Goal: Information Seeking & Learning: Learn about a topic

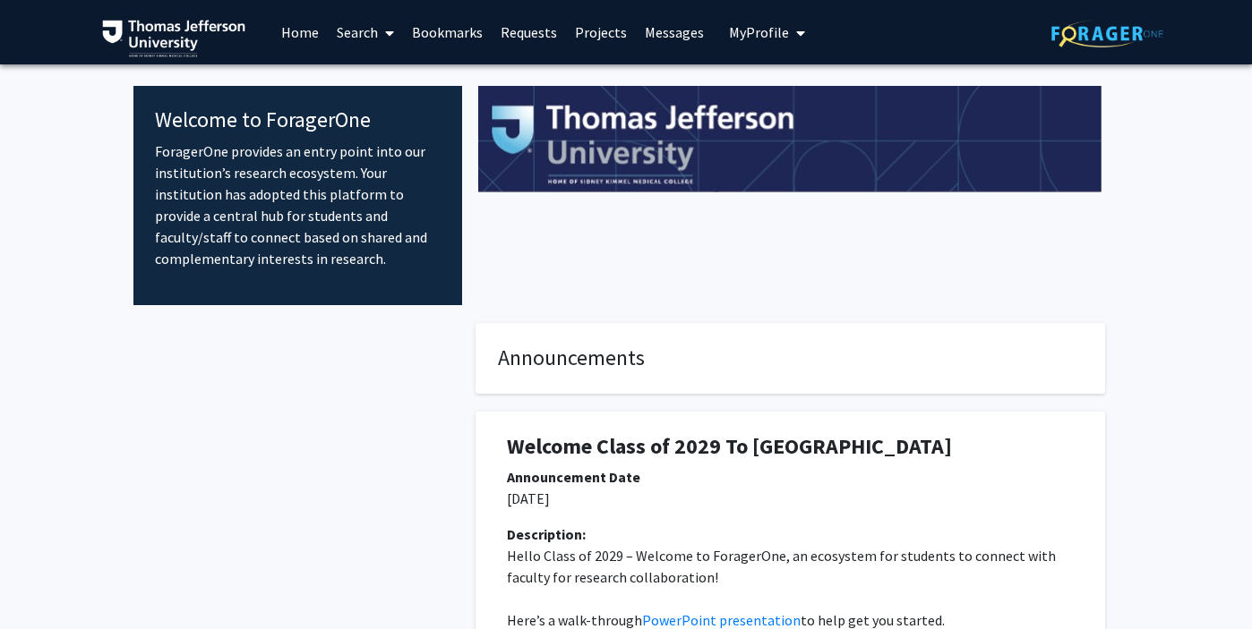
click at [767, 37] on span "My Profile" at bounding box center [759, 32] width 60 height 18
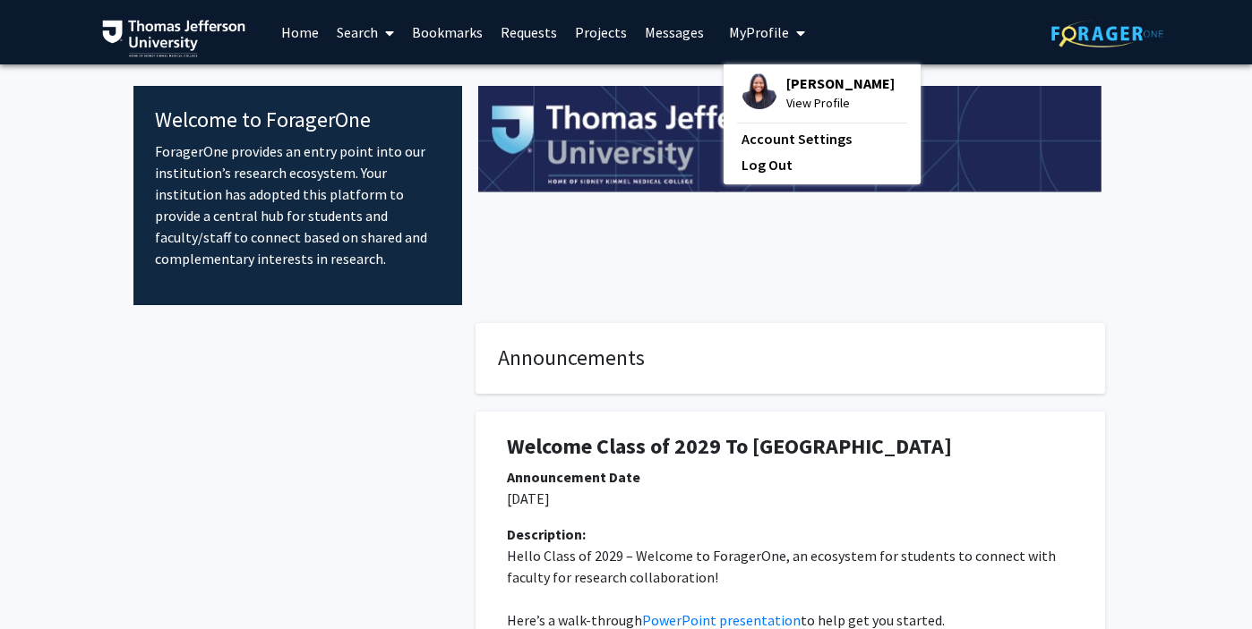
click at [762, 77] on fg-profile-picture at bounding box center [759, 92] width 36 height 39
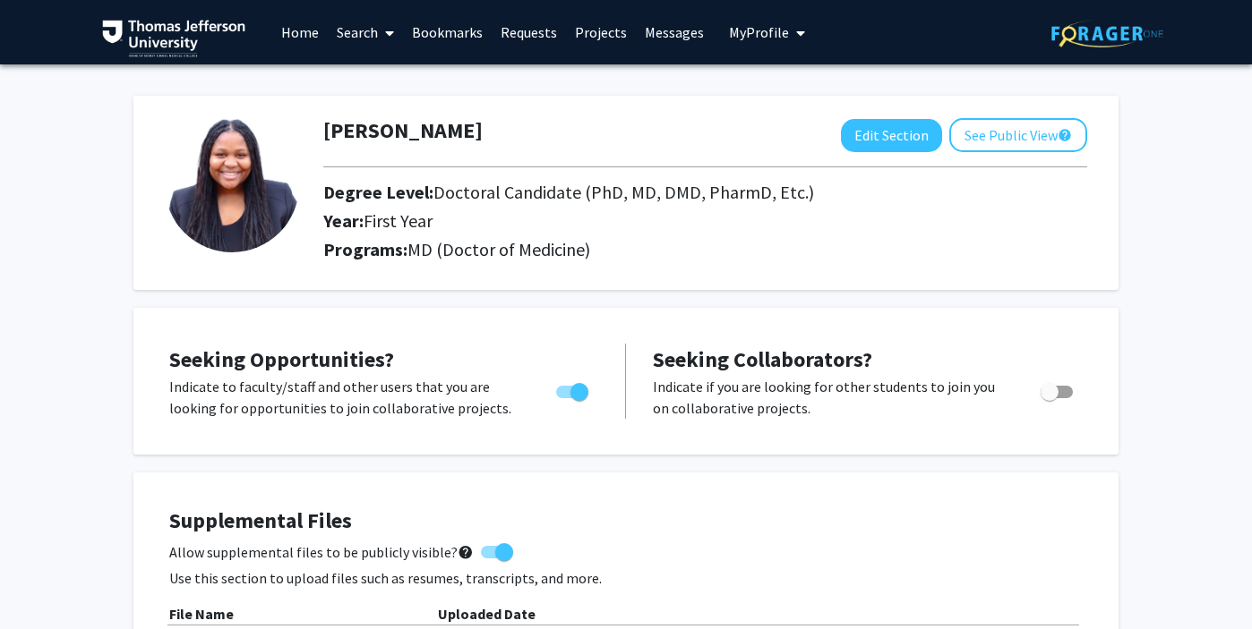
click at [421, 35] on link "Bookmarks" at bounding box center [447, 32] width 89 height 63
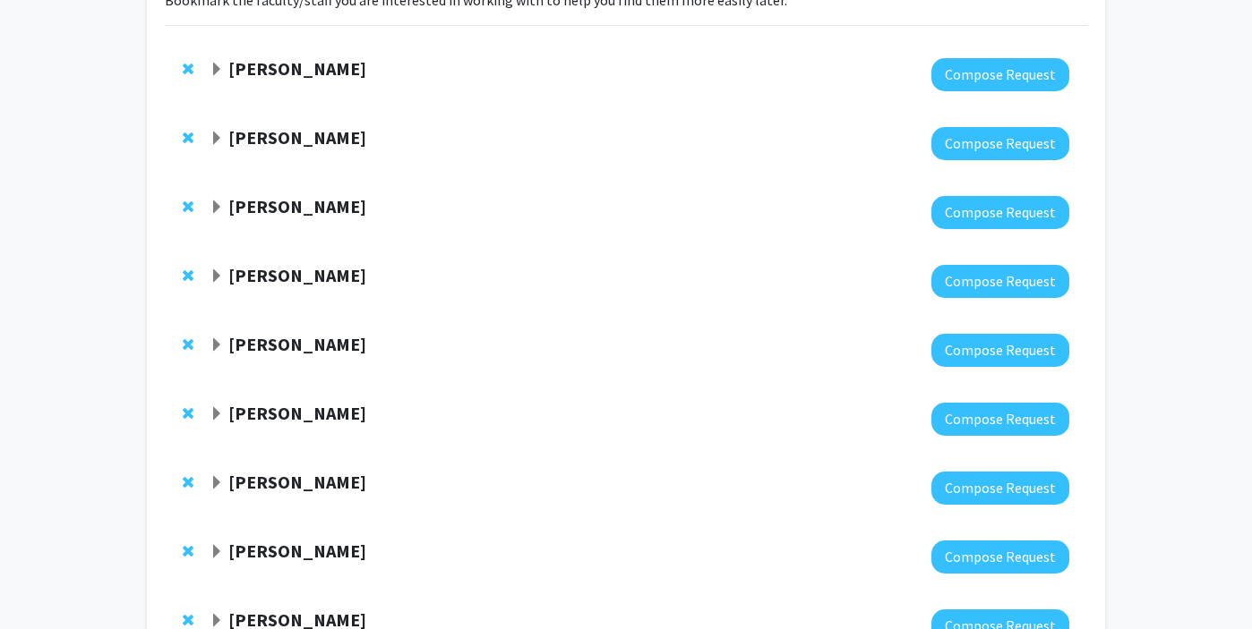
scroll to position [163, 0]
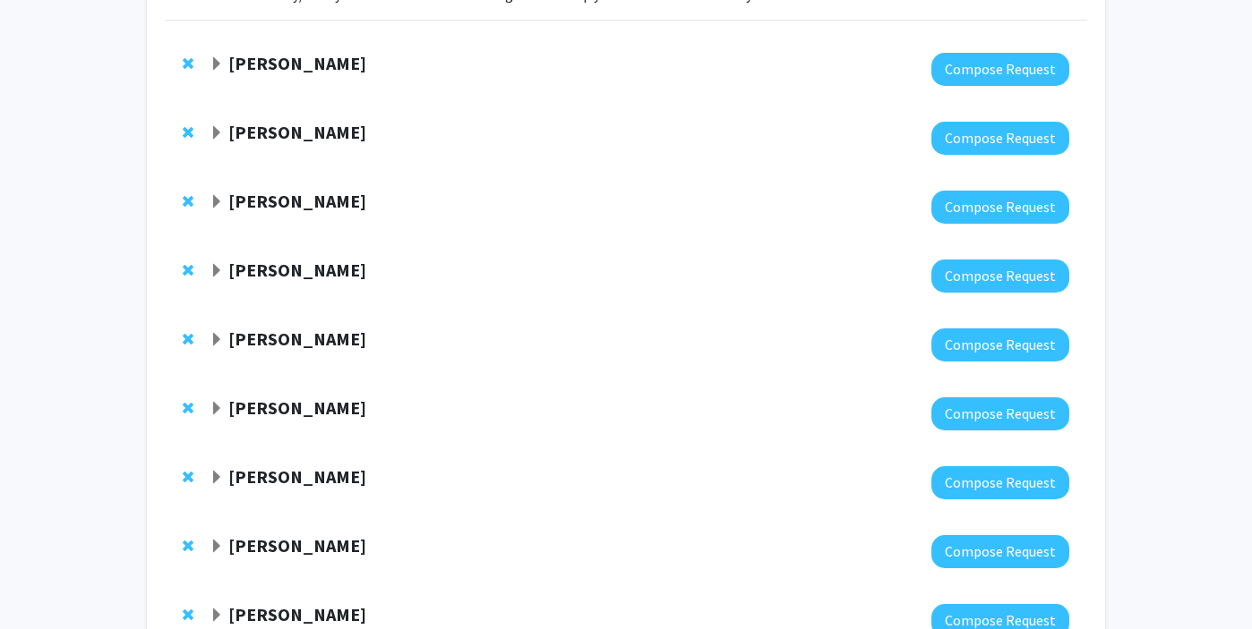
click at [270, 202] on strong "[PERSON_NAME]" at bounding box center [297, 201] width 138 height 22
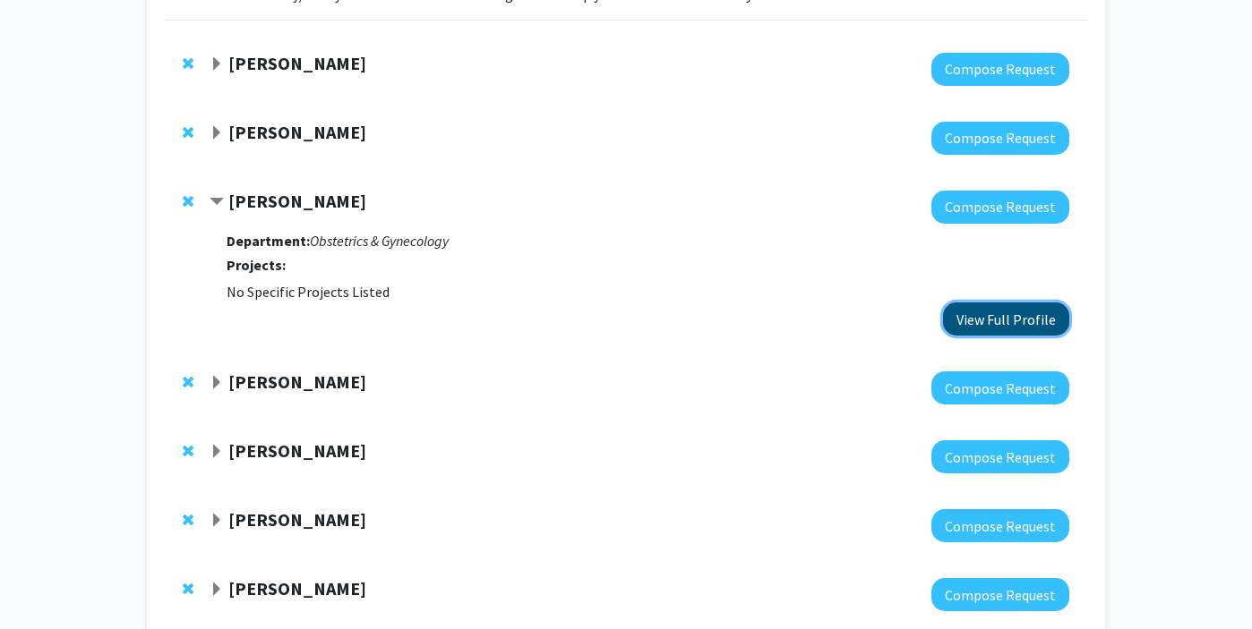
click at [1010, 326] on button "View Full Profile" at bounding box center [1006, 319] width 126 height 33
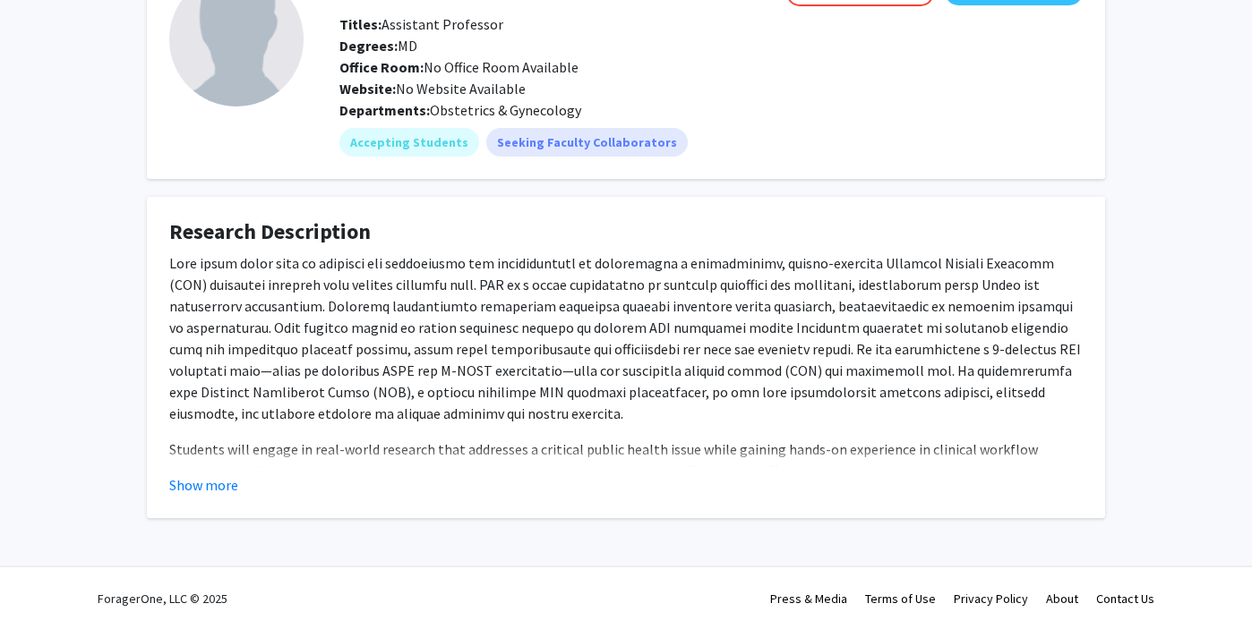
scroll to position [129, 0]
drag, startPoint x: 549, startPoint y: 281, endPoint x: 751, endPoint y: 282, distance: 202.4
click at [751, 282] on p at bounding box center [625, 338] width 913 height 172
copy p "maternal morbidity and mortality"
click at [717, 312] on p at bounding box center [625, 338] width 913 height 172
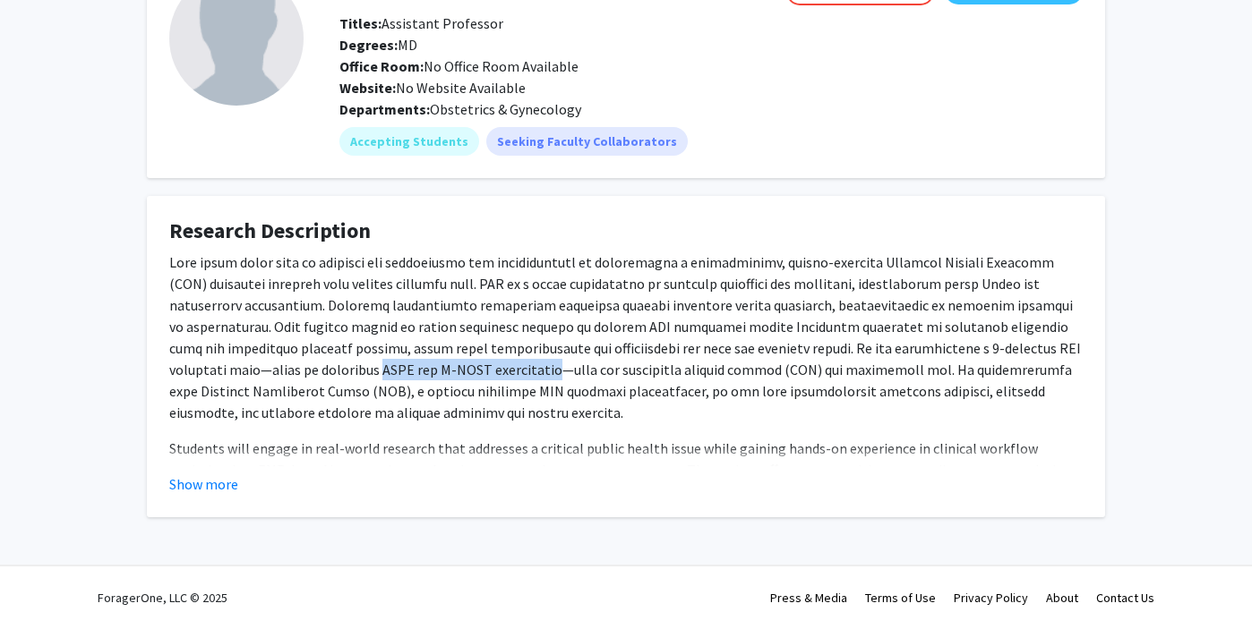
drag, startPoint x: 348, startPoint y: 373, endPoint x: 119, endPoint y: 372, distance: 229.2
click at [119, 372] on div "Fan Lee Remove Bookmark Compose Request Titles: Assistant Professor Degrees: MD…" at bounding box center [626, 256] width 1252 height 640
copy p "HARK and E-HITS instruments"
click at [649, 309] on p at bounding box center [625, 338] width 913 height 172
click at [230, 473] on fg-read-more "Students will engage in real-world research that addresses a critical public he…" at bounding box center [625, 374] width 913 height 244
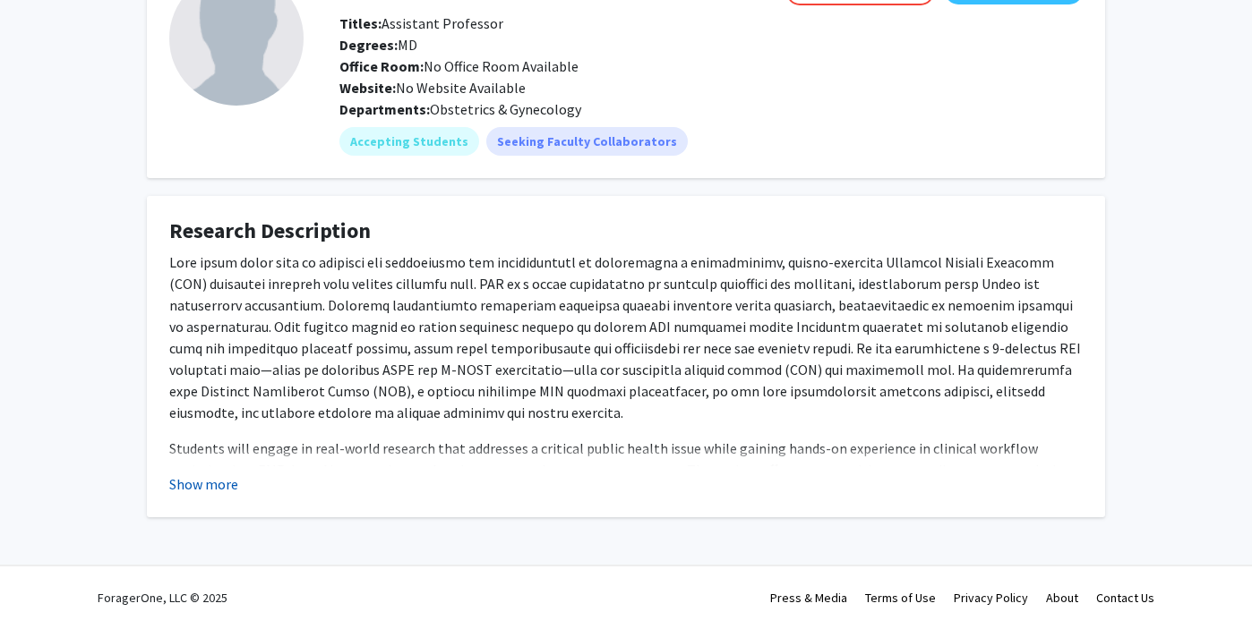
click at [217, 485] on button "Show more" at bounding box center [203, 484] width 69 height 21
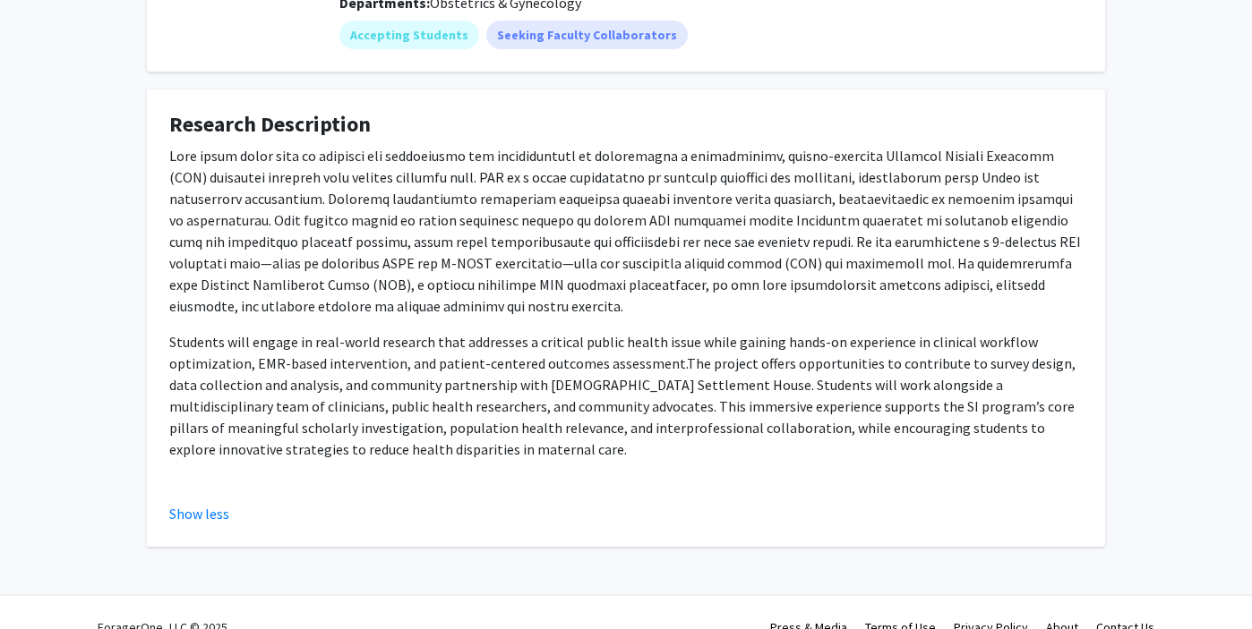
scroll to position [265, 0]
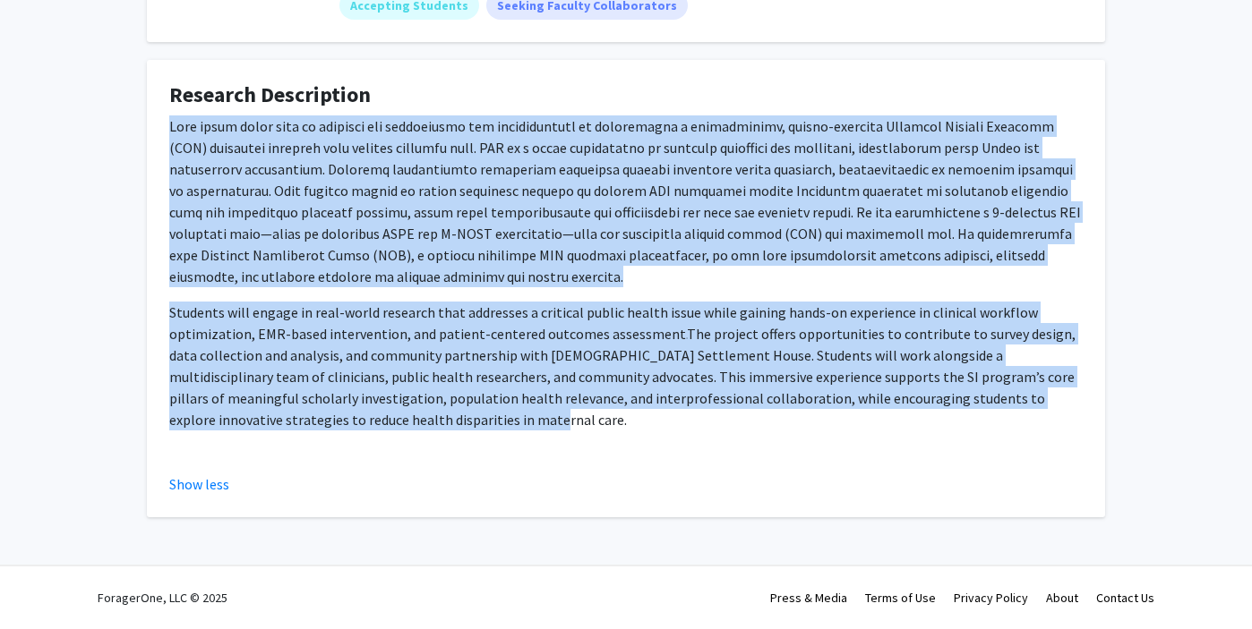
drag, startPoint x: 374, startPoint y: 422, endPoint x: 169, endPoint y: 124, distance: 361.9
click at [169, 124] on div "Students will engage in real-world research that addresses a critical public he…" at bounding box center [625, 291] width 913 height 351
copy div "This pilot study aims to evaluate the feasibility and acceptability of integrat…"
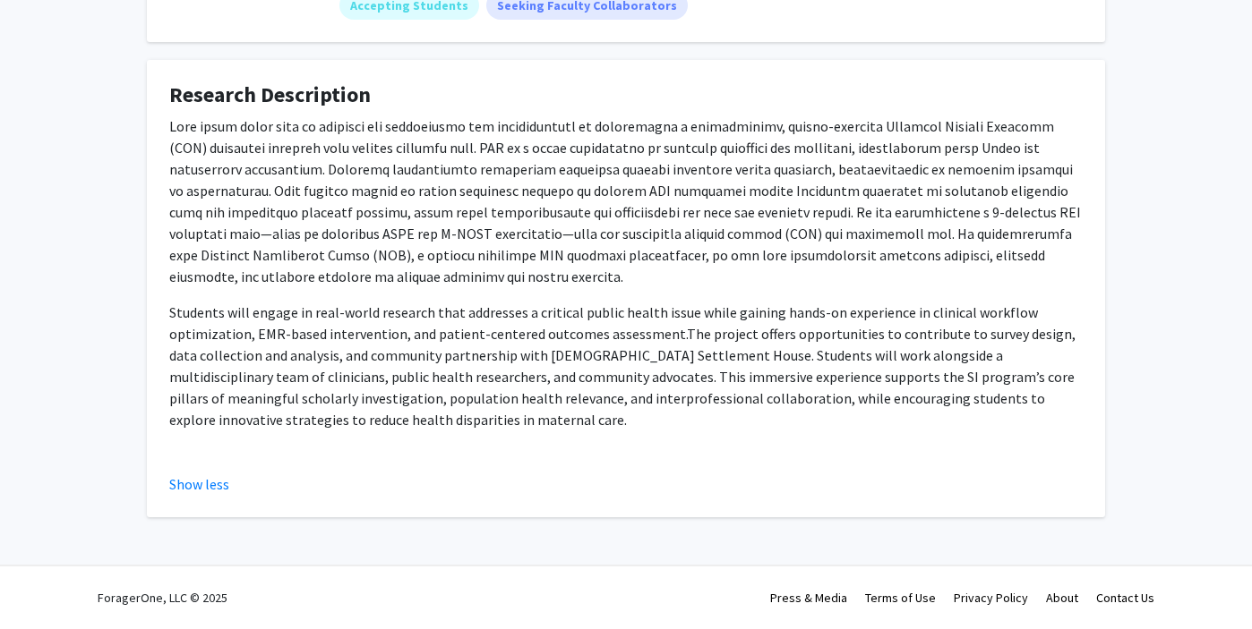
click at [344, 307] on p "Students will engage in real-world research that addresses a critical public he…" at bounding box center [625, 366] width 913 height 129
